Goal: Obtain resource: Download file/media

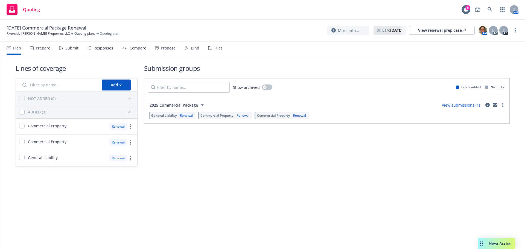
click at [174, 47] on div "Plan Prepare Submit Responses Compare Propose Bind Files" at bounding box center [115, 48] width 216 height 13
click at [166, 48] on div "Propose" at bounding box center [168, 48] width 15 height 4
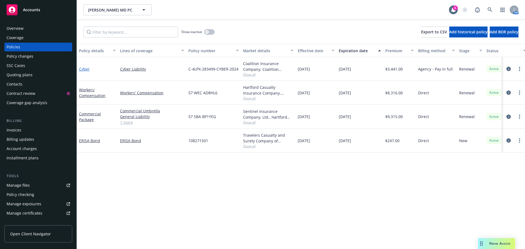
click at [82, 68] on link "Cyber" at bounding box center [84, 68] width 11 height 5
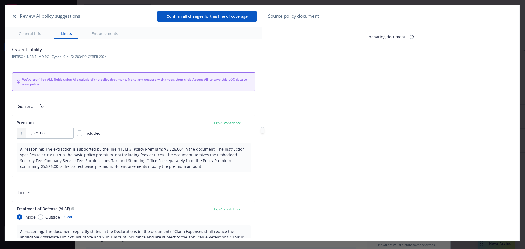
click at [10, 16] on div "Review AI policy suggestions Confirm all changes for this line of coverage" at bounding box center [133, 16] width 257 height 22
click at [14, 16] on icon "button" at bounding box center [14, 16] width 3 height 3
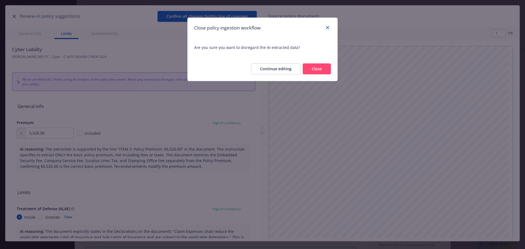
click at [322, 68] on button "Close" at bounding box center [317, 68] width 28 height 11
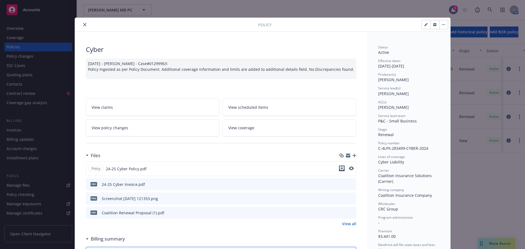
click at [340, 168] on icon "download file" at bounding box center [342, 167] width 4 height 3
